Goal: Navigation & Orientation: Understand site structure

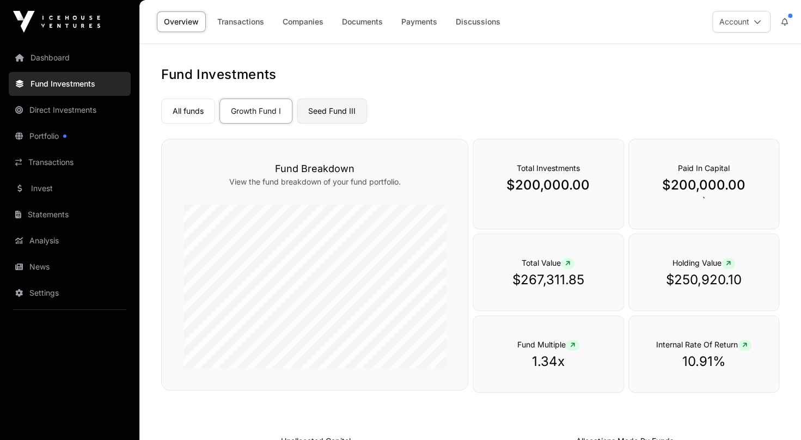
click at [337, 106] on link "Seed Fund III" at bounding box center [332, 111] width 70 height 25
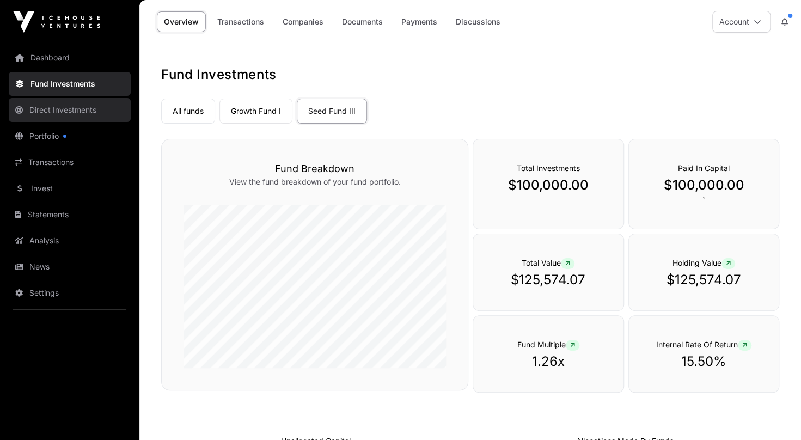
click at [89, 112] on link "Direct Investments" at bounding box center [70, 110] width 122 height 24
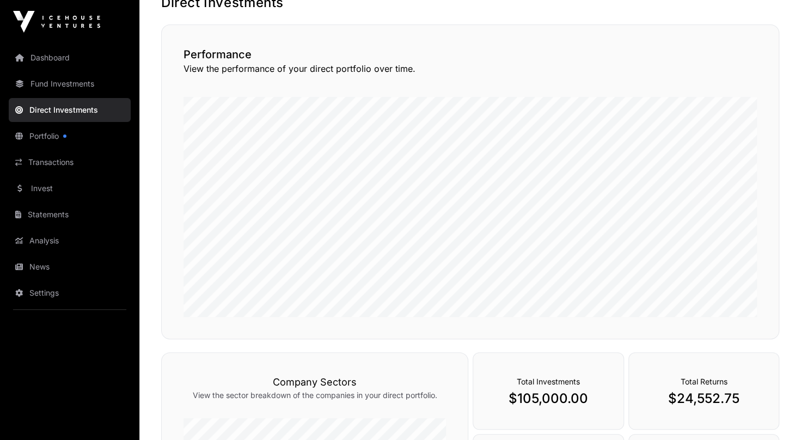
scroll to position [62, 0]
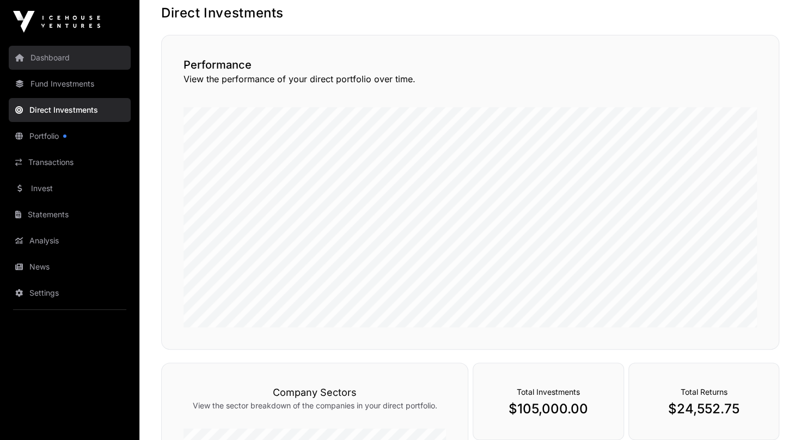
click at [58, 60] on link "Dashboard" at bounding box center [70, 58] width 122 height 24
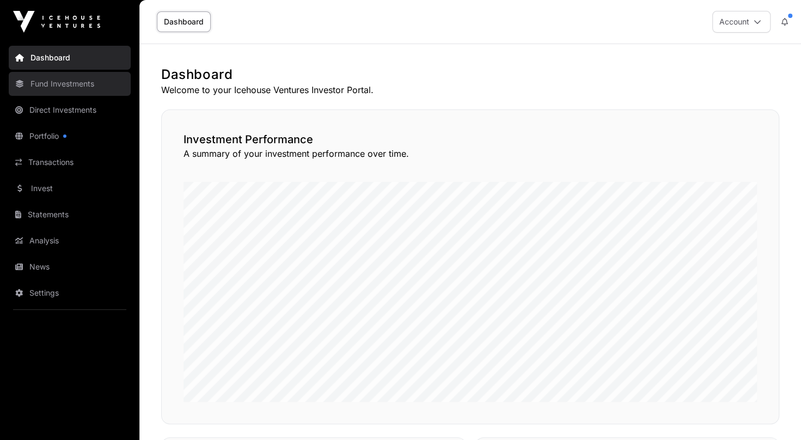
click at [82, 89] on link "Fund Investments" at bounding box center [70, 84] width 122 height 24
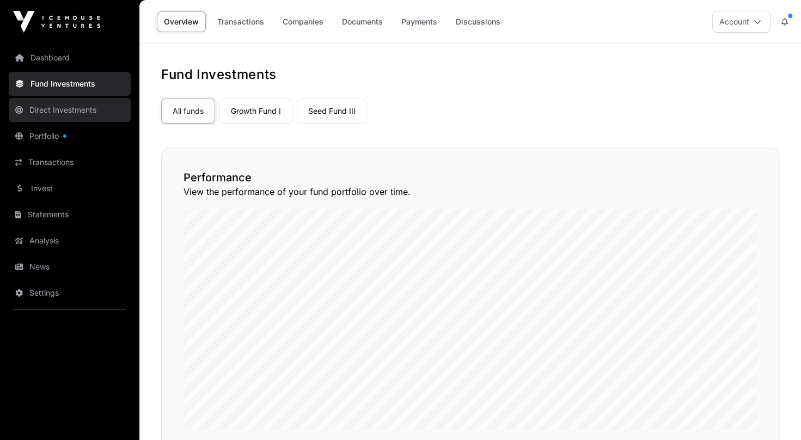
click at [71, 111] on link "Direct Investments" at bounding box center [70, 110] width 122 height 24
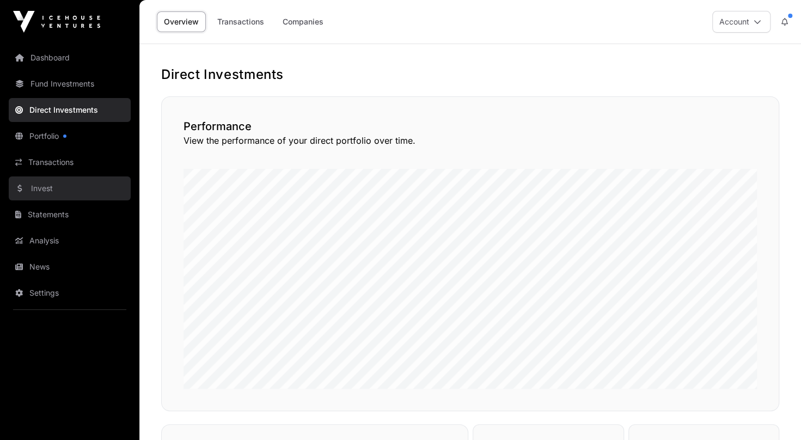
click at [45, 187] on link "Invest" at bounding box center [70, 188] width 122 height 24
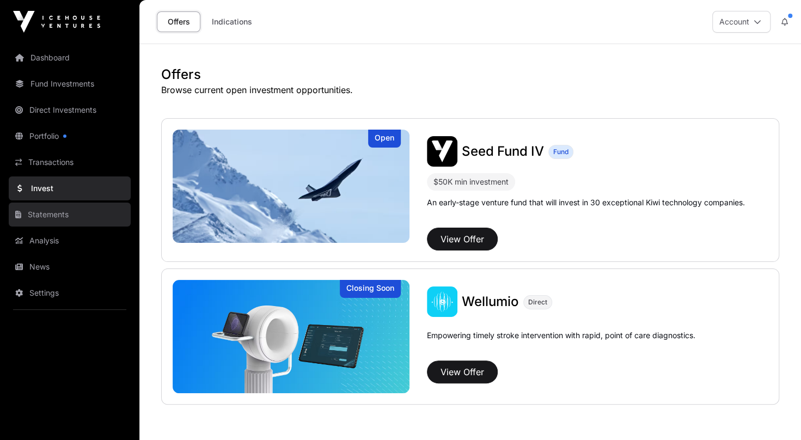
click at [66, 219] on link "Statements" at bounding box center [70, 215] width 122 height 24
